Goal: Check status: Check status

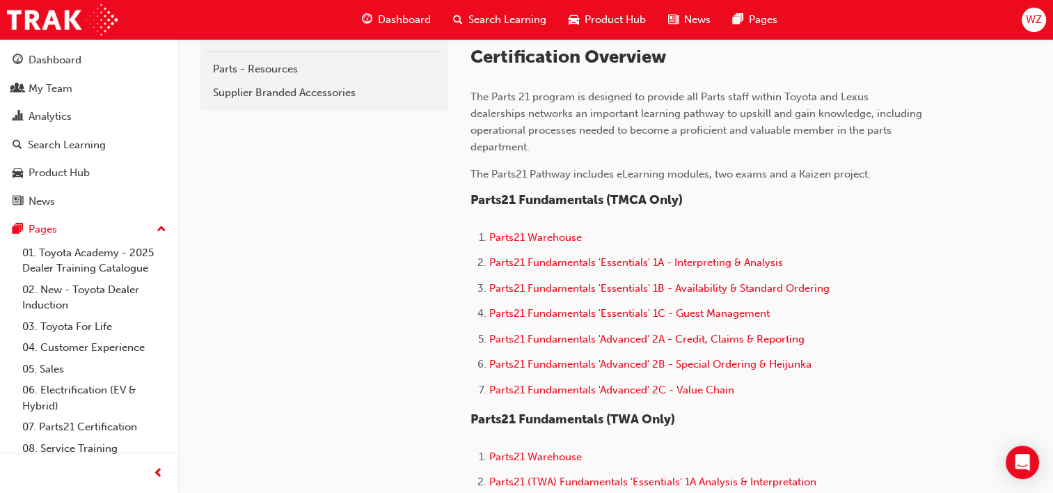
scroll to position [418, 0]
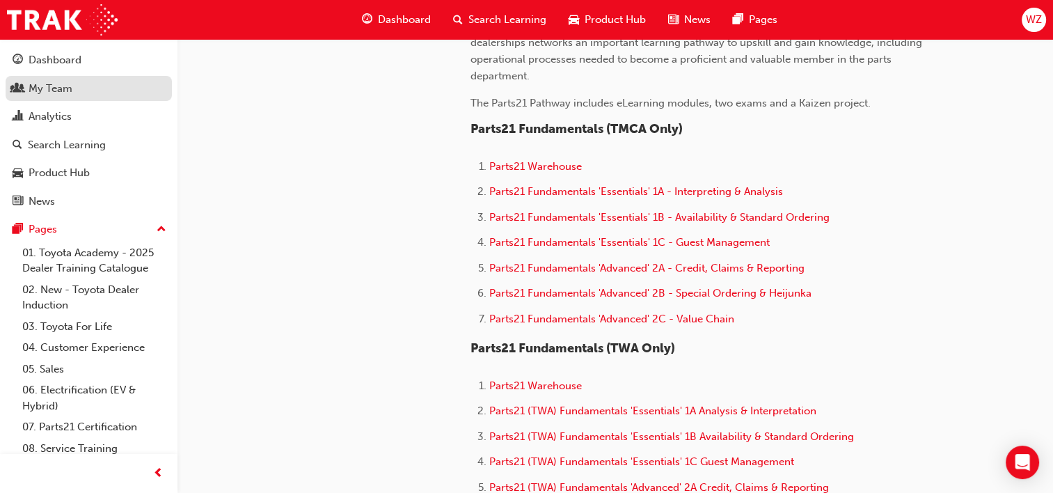
click at [67, 80] on div "My Team" at bounding box center [89, 88] width 152 height 17
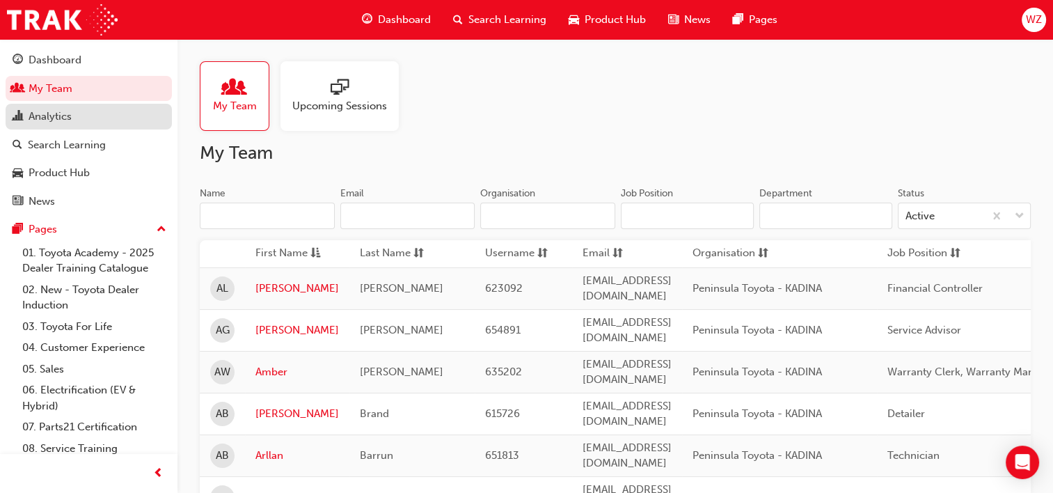
click at [116, 113] on div "Analytics" at bounding box center [89, 116] width 152 height 17
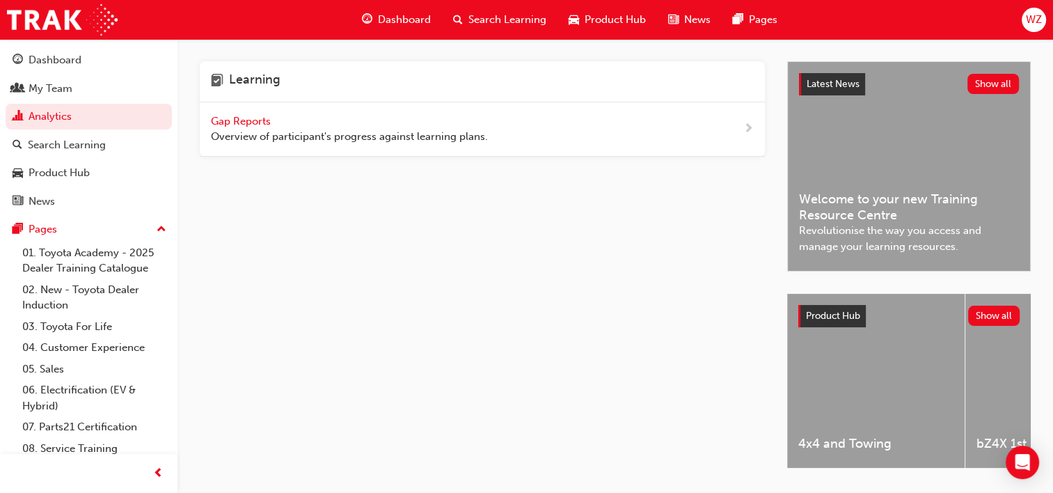
click at [306, 129] on span "Overview of participant's progress against learning plans." at bounding box center [349, 137] width 277 height 16
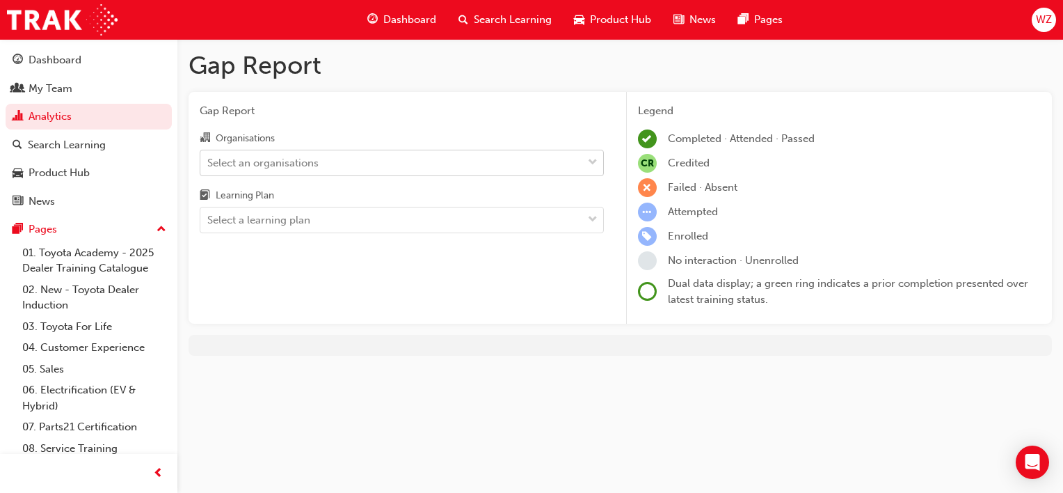
click at [305, 153] on div "Select an organisations" at bounding box center [391, 162] width 382 height 24
click at [209, 156] on input "Organisations Select an organisations" at bounding box center [207, 162] width 1 height 12
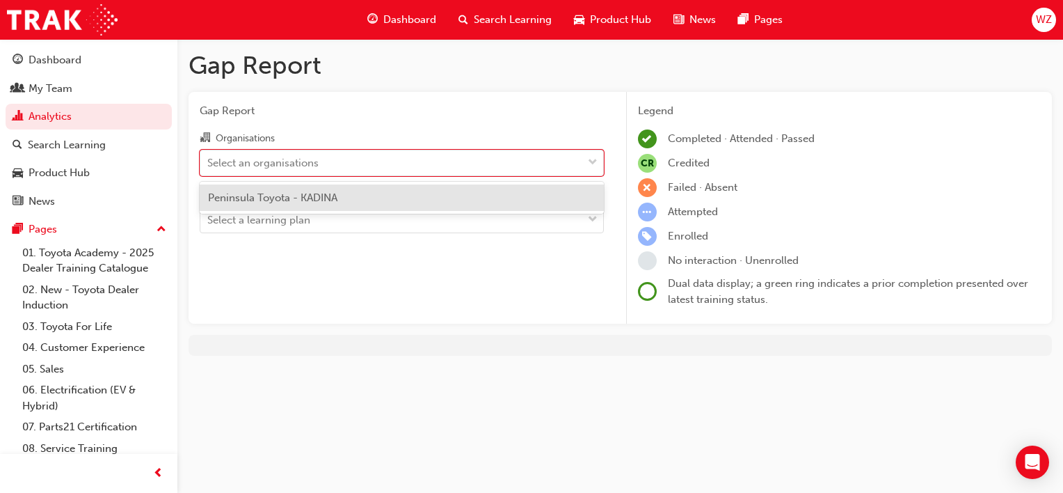
click at [309, 191] on span "Peninsula Toyota - KADINA" at bounding box center [272, 197] width 129 height 13
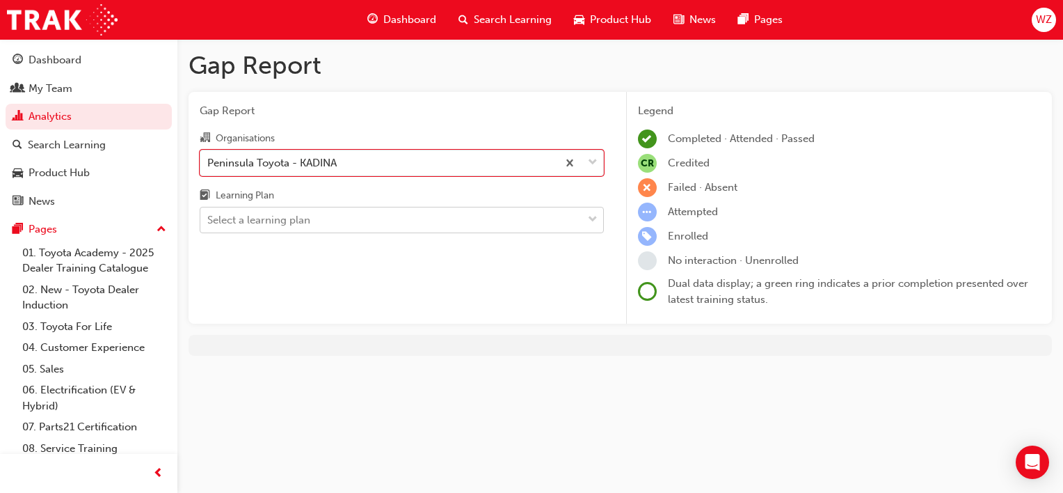
click at [317, 213] on div "Select a learning plan" at bounding box center [391, 220] width 382 height 24
click at [209, 214] on input "Learning Plan Select a learning plan" at bounding box center [207, 220] width 1 height 12
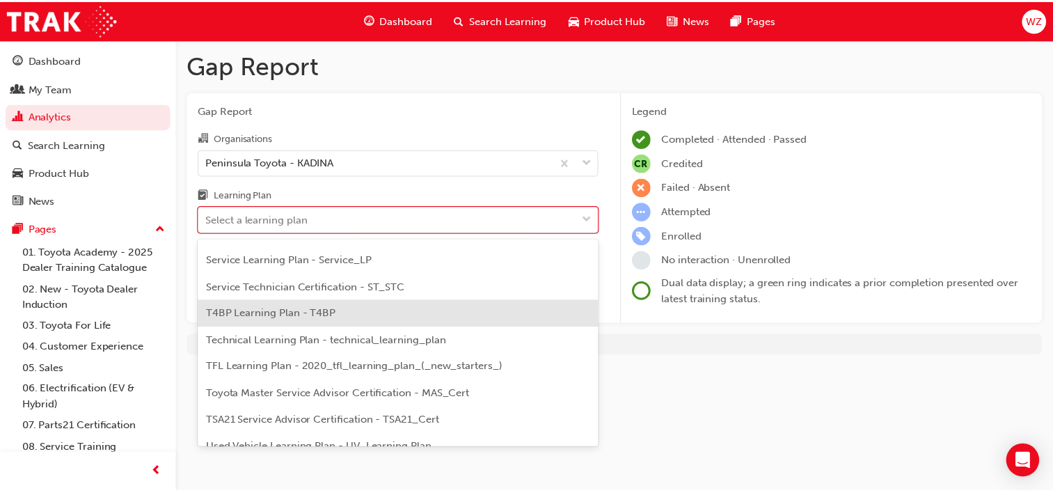
scroll to position [477, 0]
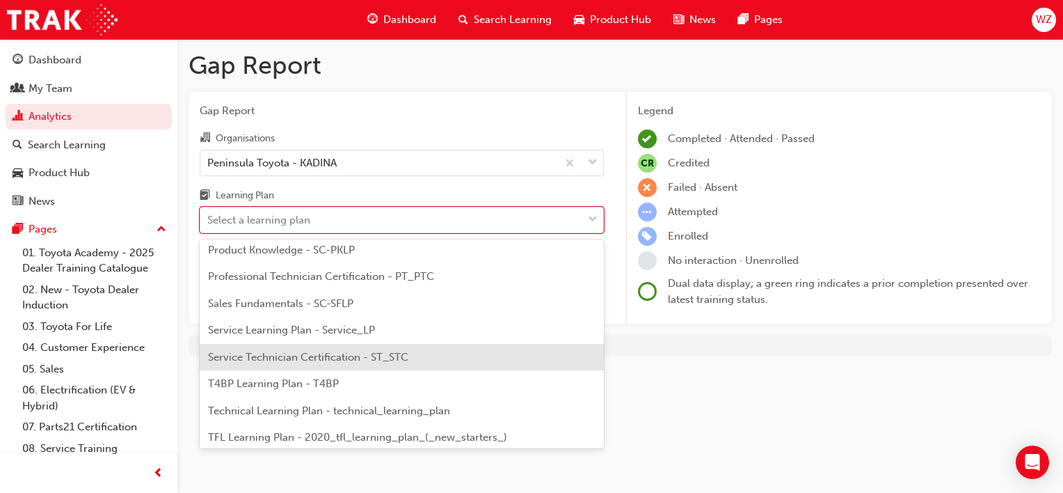
click at [319, 362] on span "Service Technician Certification - ST_STC" at bounding box center [308, 357] width 200 height 13
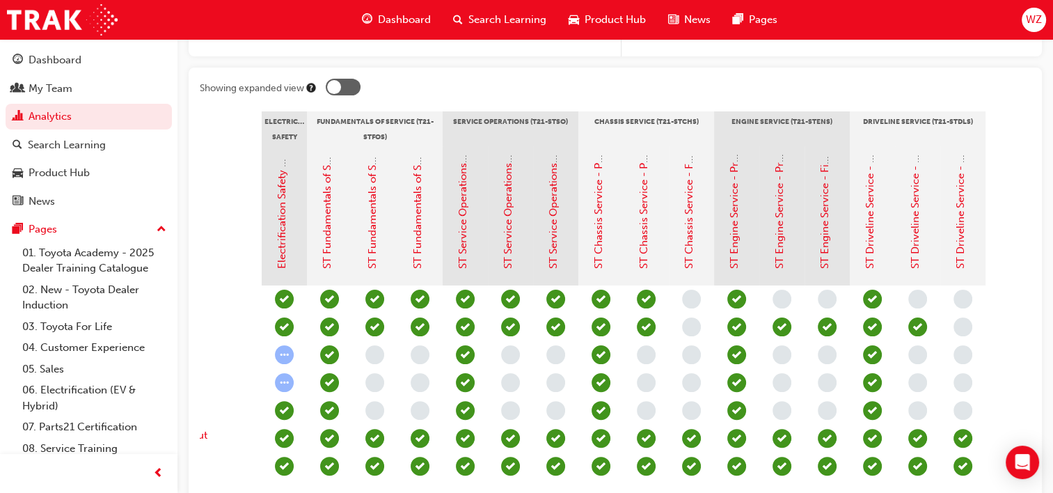
scroll to position [381, 0]
